Goal: Navigation & Orientation: Find specific page/section

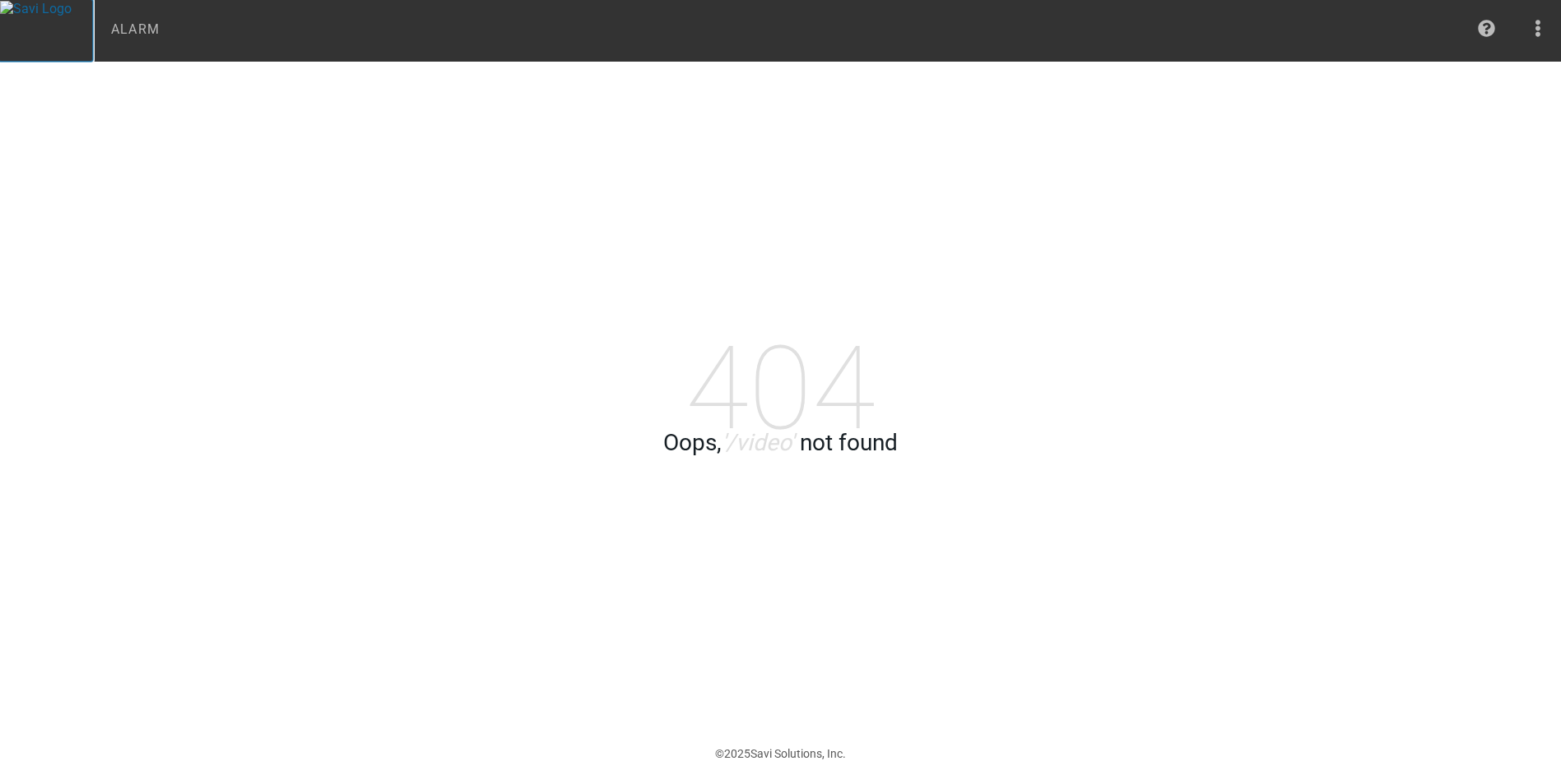
click at [31, 7] on img at bounding box center [36, 10] width 72 height 17
click at [1540, 24] on icon at bounding box center [1537, 29] width 5 height 17
click at [1453, 59] on div "Account" at bounding box center [1488, 61] width 111 height 17
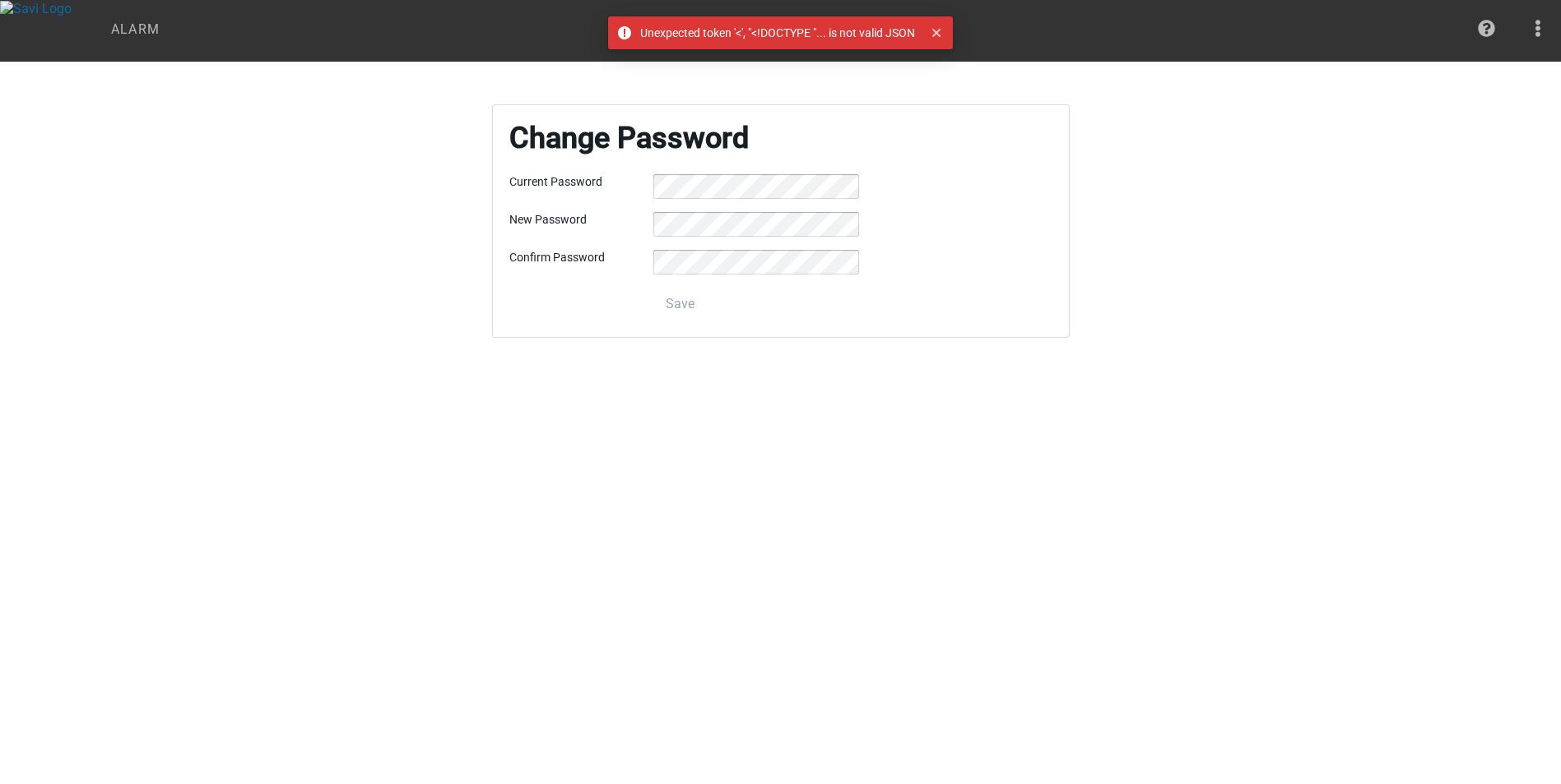
click at [1118, 34] on nav "Alarm Go to support page" at bounding box center [826, 31] width 1469 height 62
